Goal: Navigation & Orientation: Find specific page/section

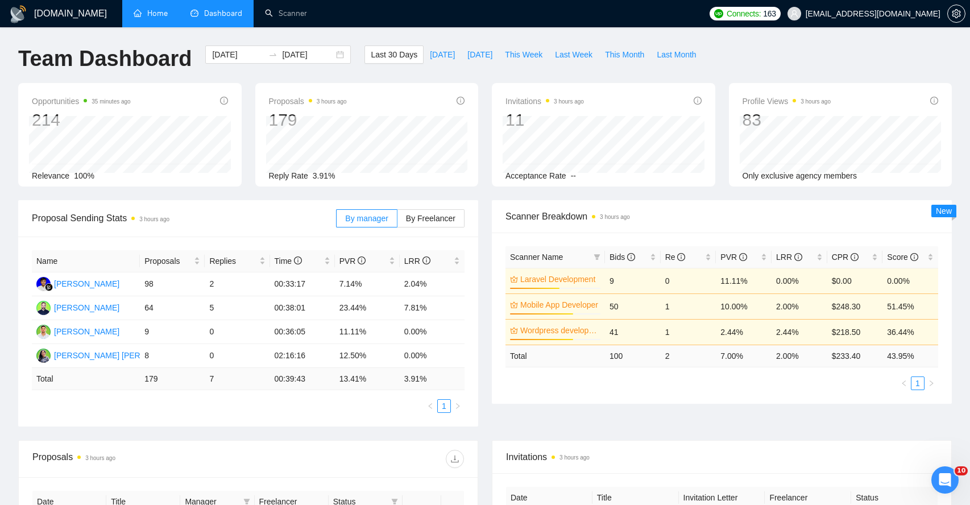
click at [156, 18] on link "Home" at bounding box center [151, 14] width 34 height 10
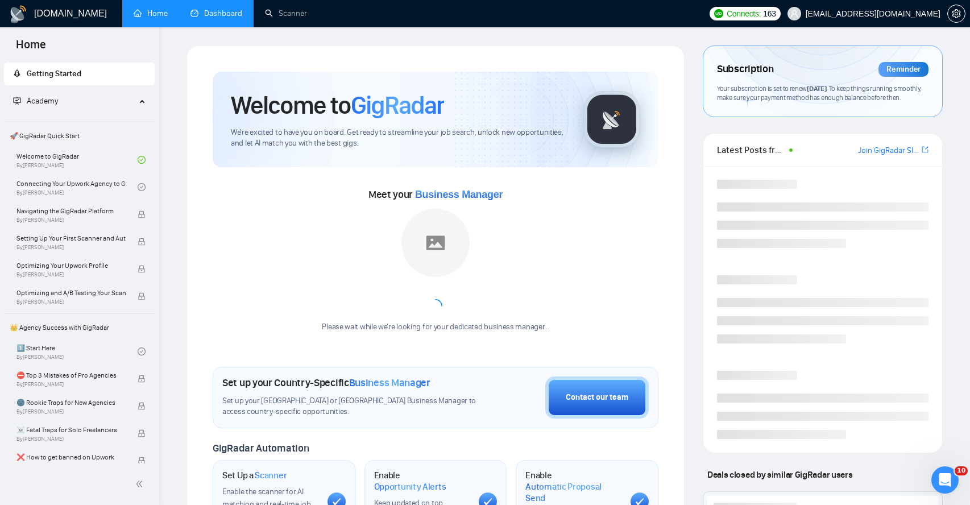
click at [230, 17] on link "Dashboard" at bounding box center [217, 14] width 52 height 10
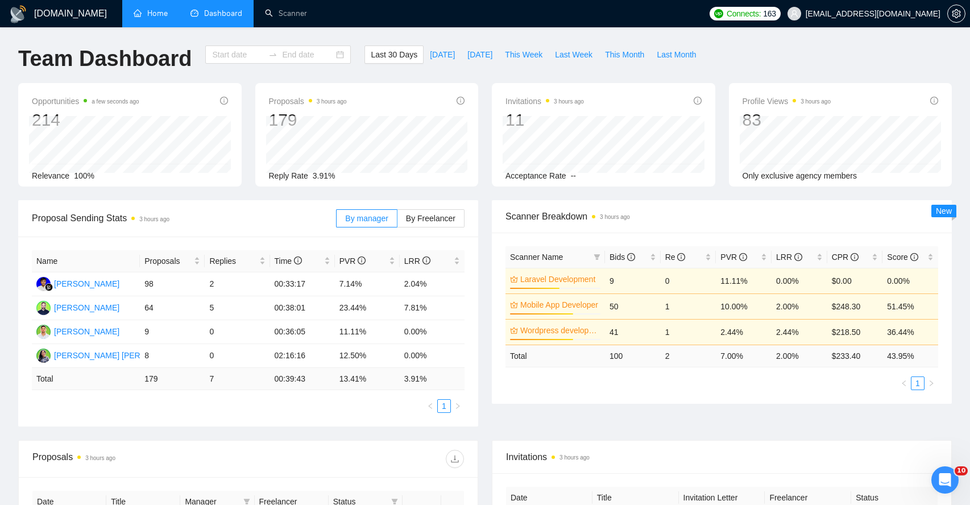
type input "[DATE]"
